Goal: Task Accomplishment & Management: Manage account settings

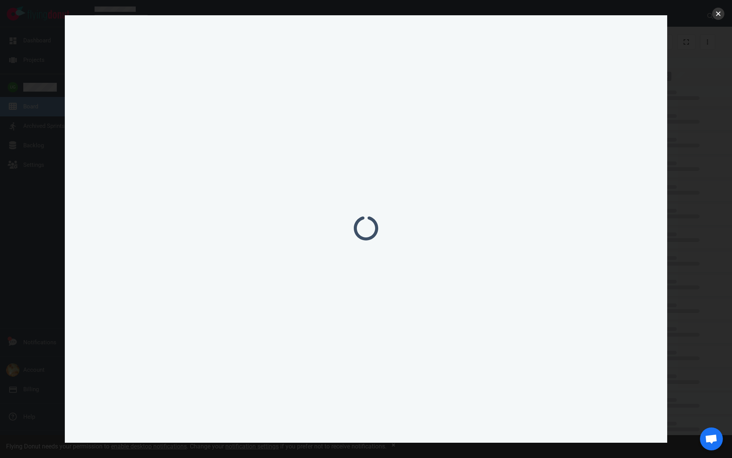
click at [720, 14] on button "close" at bounding box center [718, 14] width 12 height 12
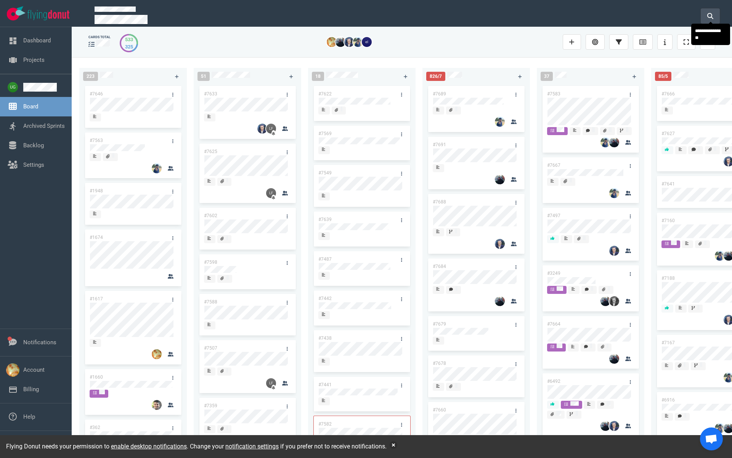
click at [708, 20] on button at bounding box center [710, 15] width 19 height 15
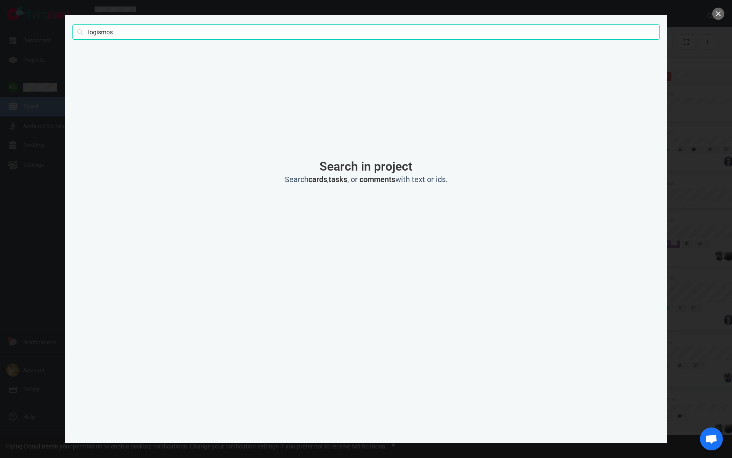
type input "logismos"
click button "Search" at bounding box center [0, 0] width 0 height 0
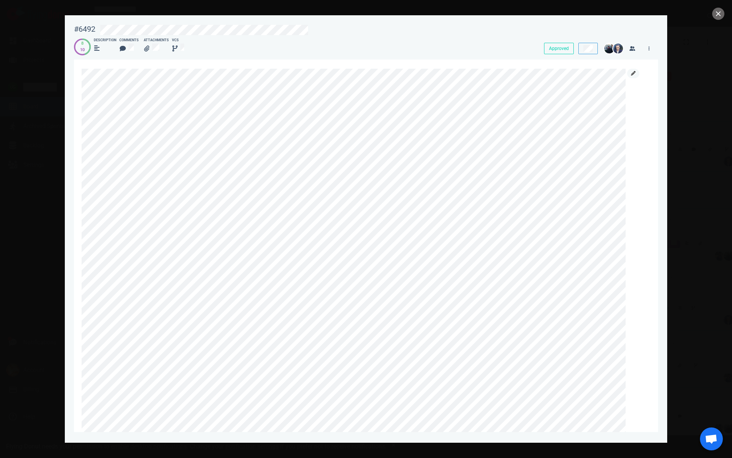
click at [633, 73] on icon at bounding box center [633, 73] width 5 height 5
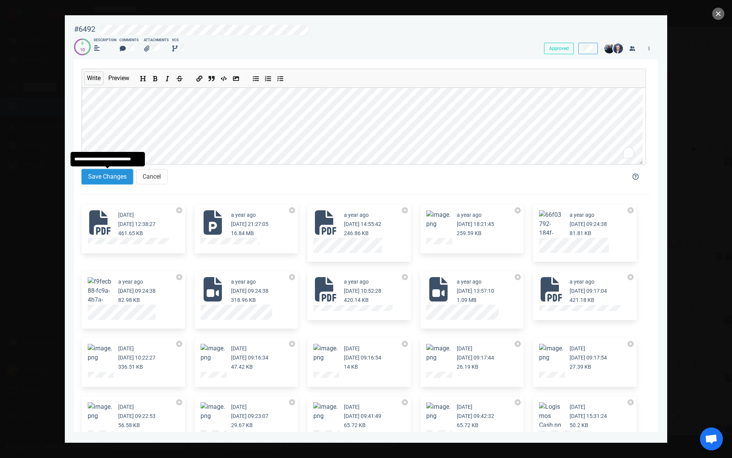
click at [108, 175] on button "Save Changes" at bounding box center [107, 176] width 51 height 15
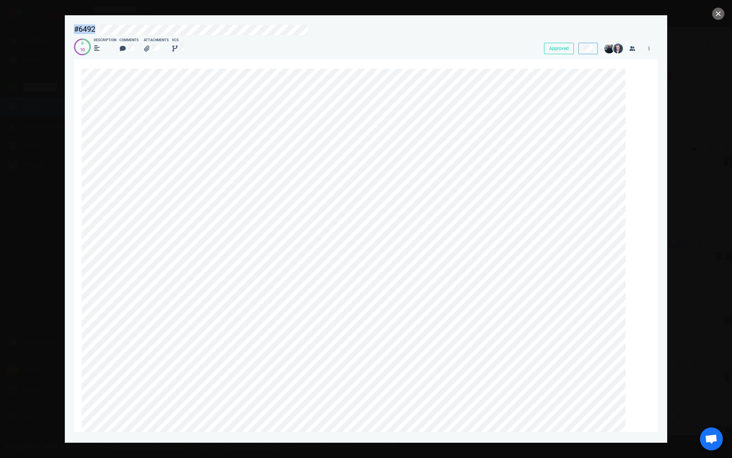
drag, startPoint x: 318, startPoint y: 29, endPoint x: 64, endPoint y: 26, distance: 254.0
click at [64, 26] on div "#6492 Approved 8 10 Description Comments Attachments VCS Approved [DATE] [DATE]…" at bounding box center [366, 229] width 732 height 458
click at [629, 71] on link at bounding box center [633, 74] width 12 height 10
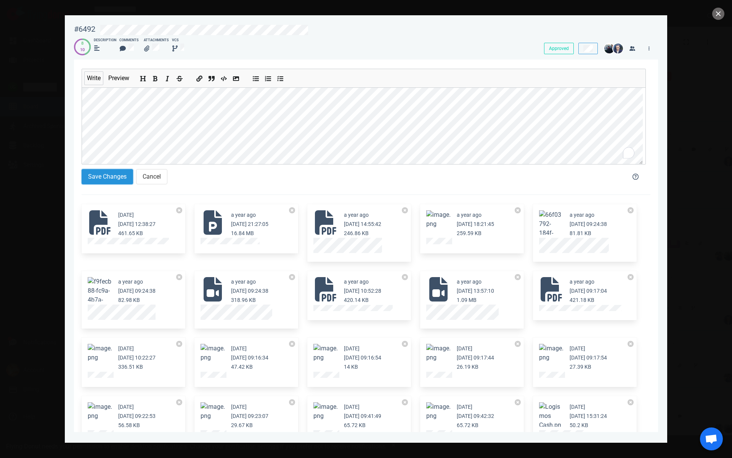
click at [108, 175] on button "Save Changes" at bounding box center [107, 176] width 51 height 15
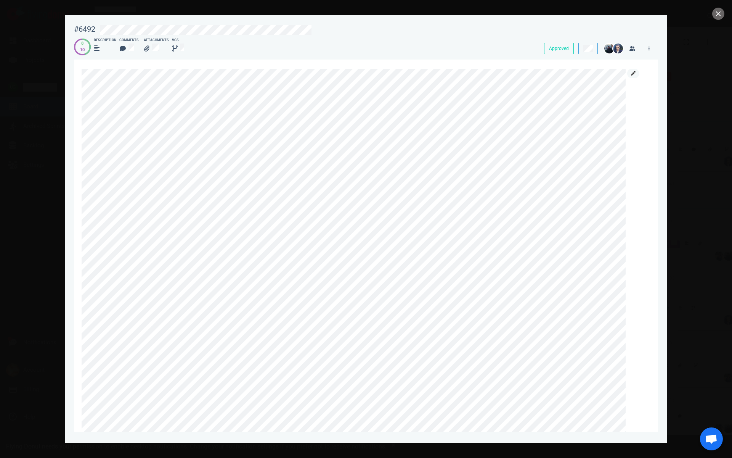
click at [635, 74] on icon at bounding box center [633, 73] width 5 height 5
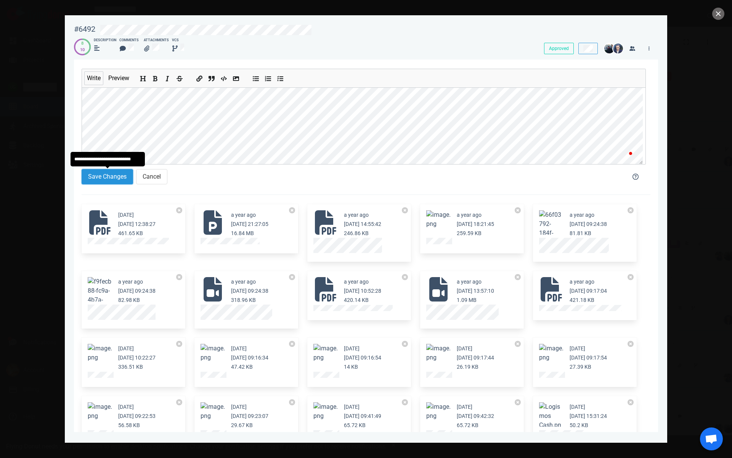
click at [114, 178] on button "Save Changes" at bounding box center [107, 176] width 51 height 15
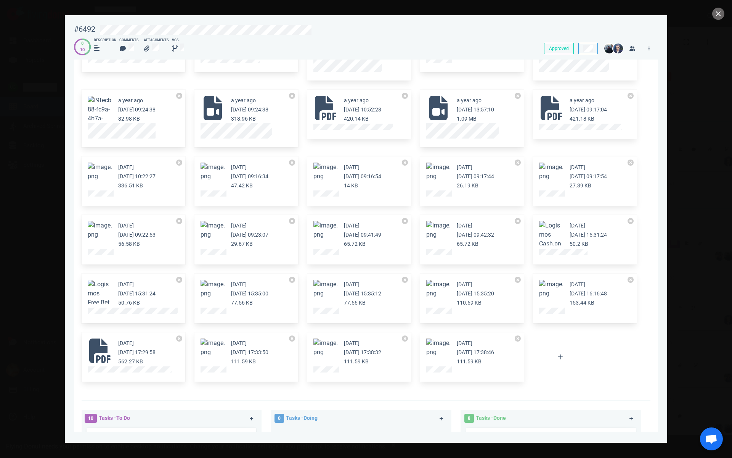
scroll to position [2680, 0]
click at [440, 344] on button "Zoom image" at bounding box center [438, 347] width 24 height 18
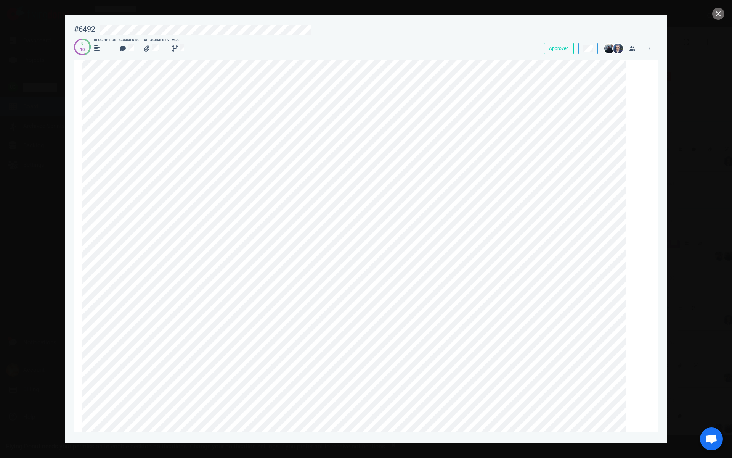
scroll to position [0, 0]
click at [639, 73] on link at bounding box center [633, 74] width 12 height 10
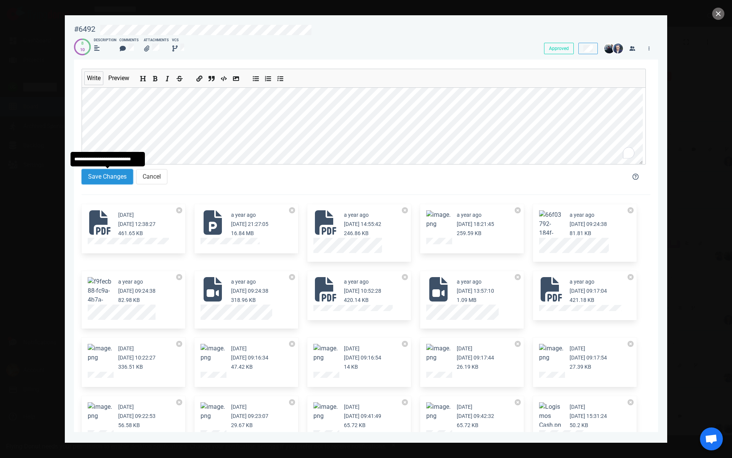
click at [113, 176] on button "Save Changes" at bounding box center [107, 176] width 51 height 15
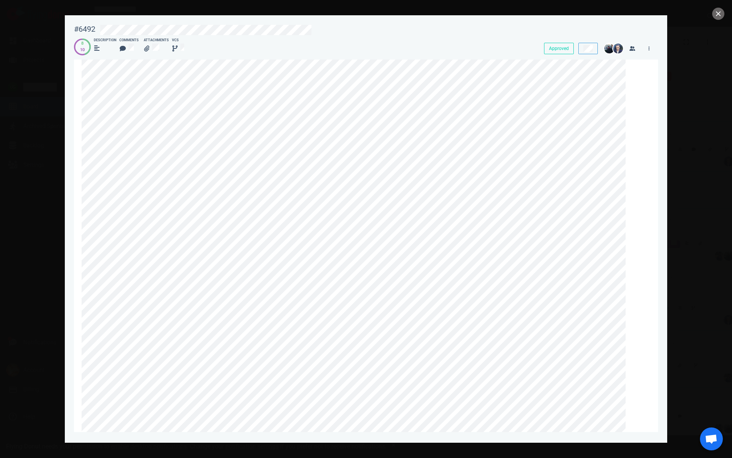
scroll to position [48, 0]
